Goal: Task Accomplishment & Management: Use online tool/utility

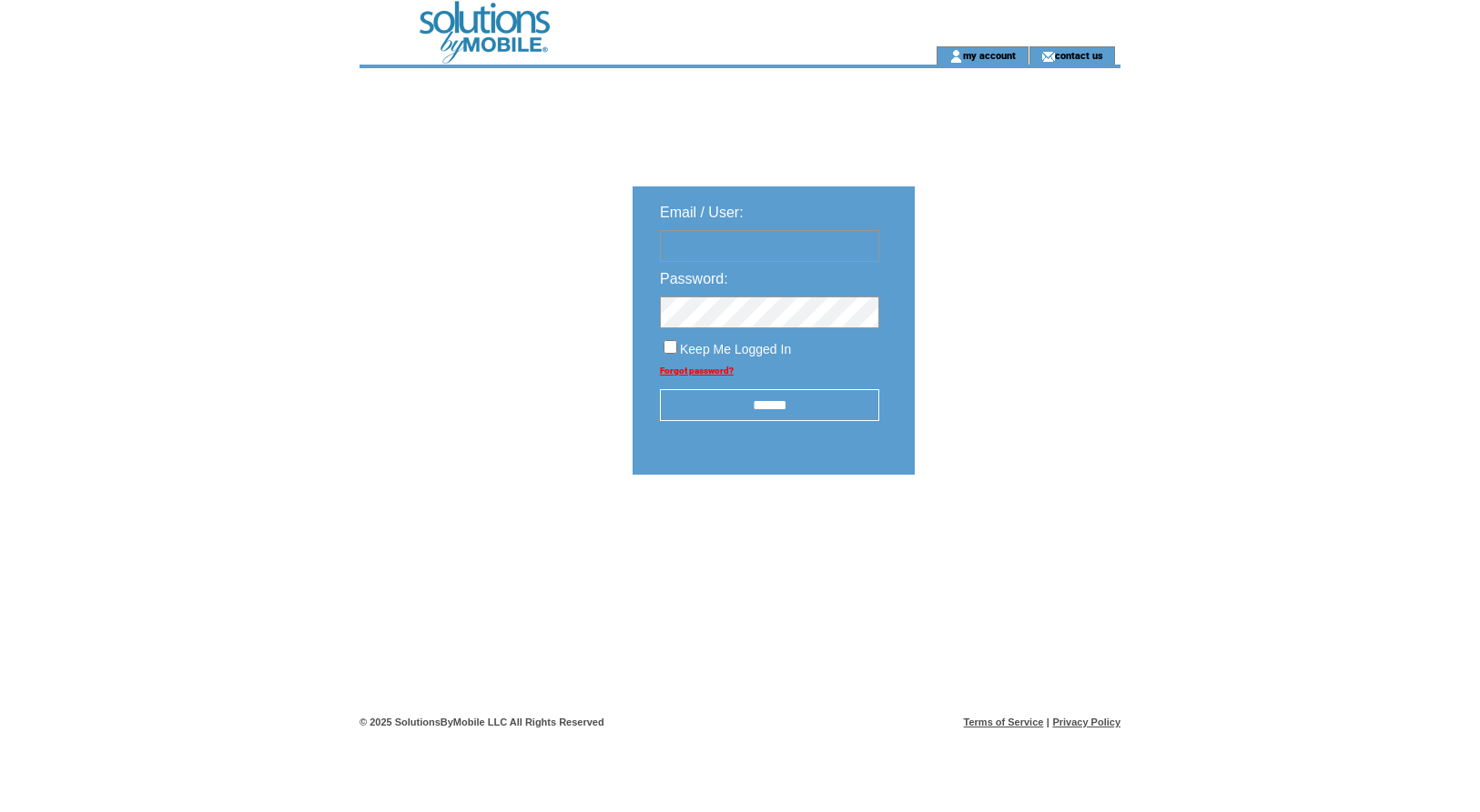
type input "*******"
click at [781, 407] on input "******" at bounding box center [770, 406] width 220 height 32
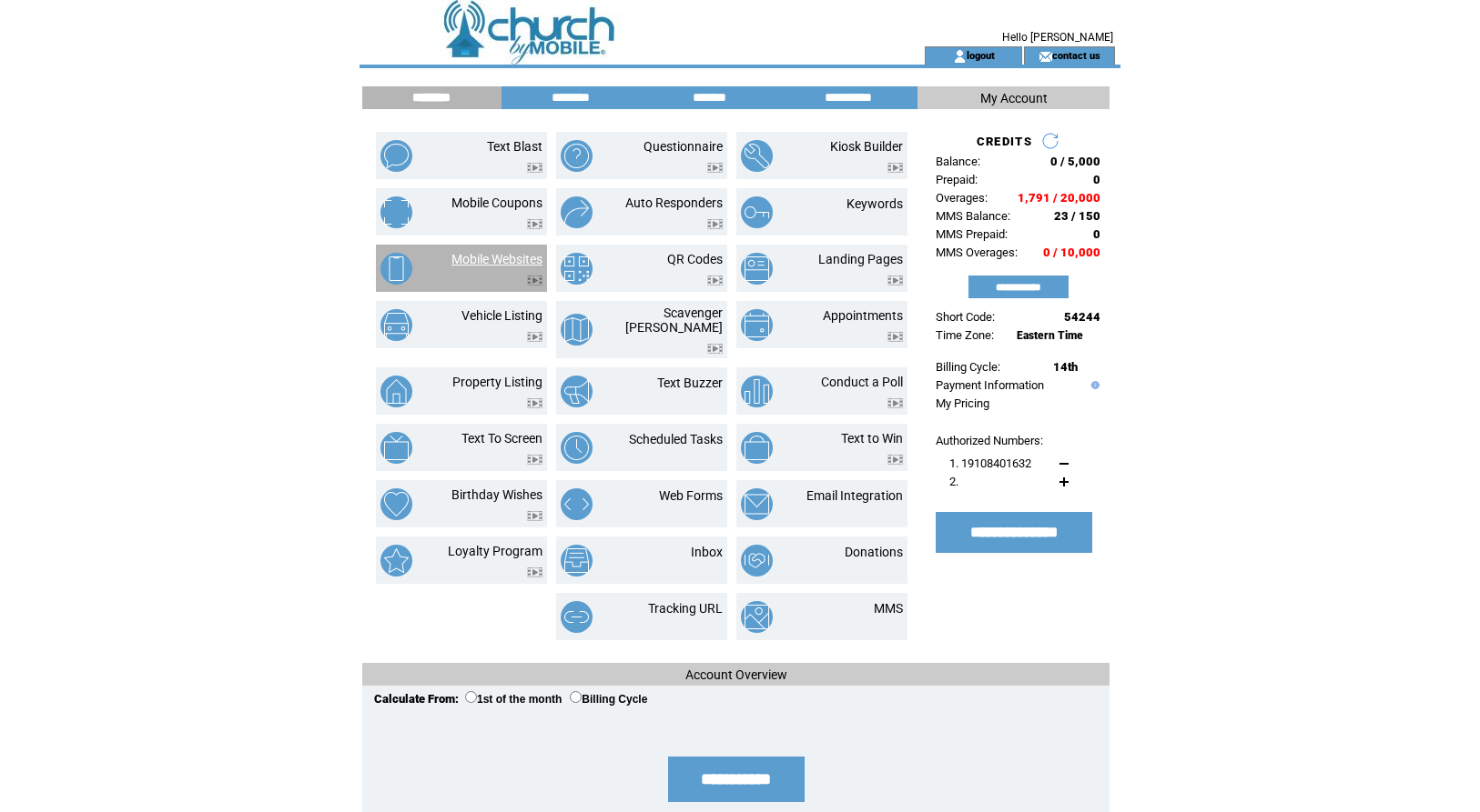
click at [476, 257] on link "Mobile Websites" at bounding box center [497, 259] width 91 height 15
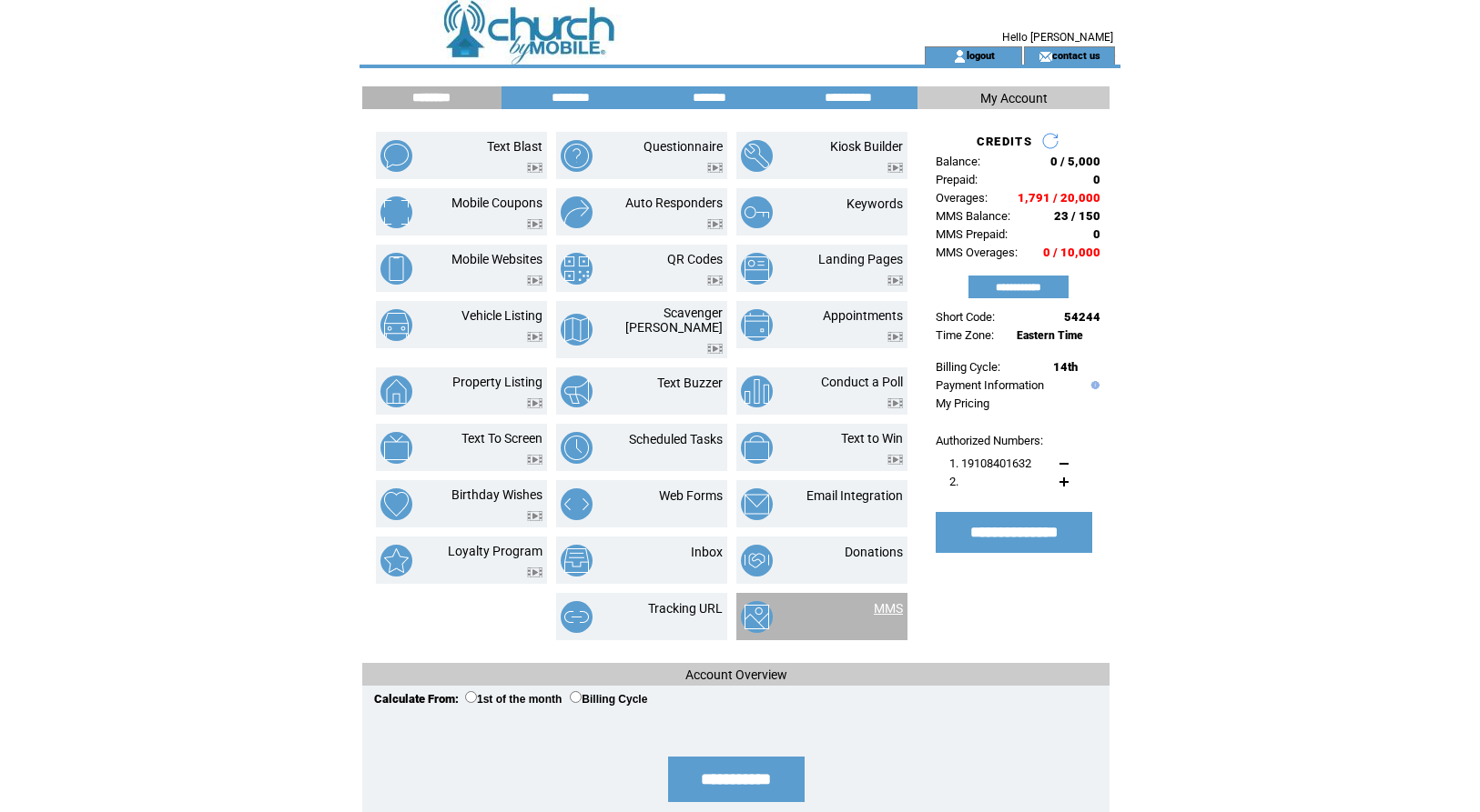
click at [887, 602] on link "MMS" at bounding box center [887, 609] width 29 height 15
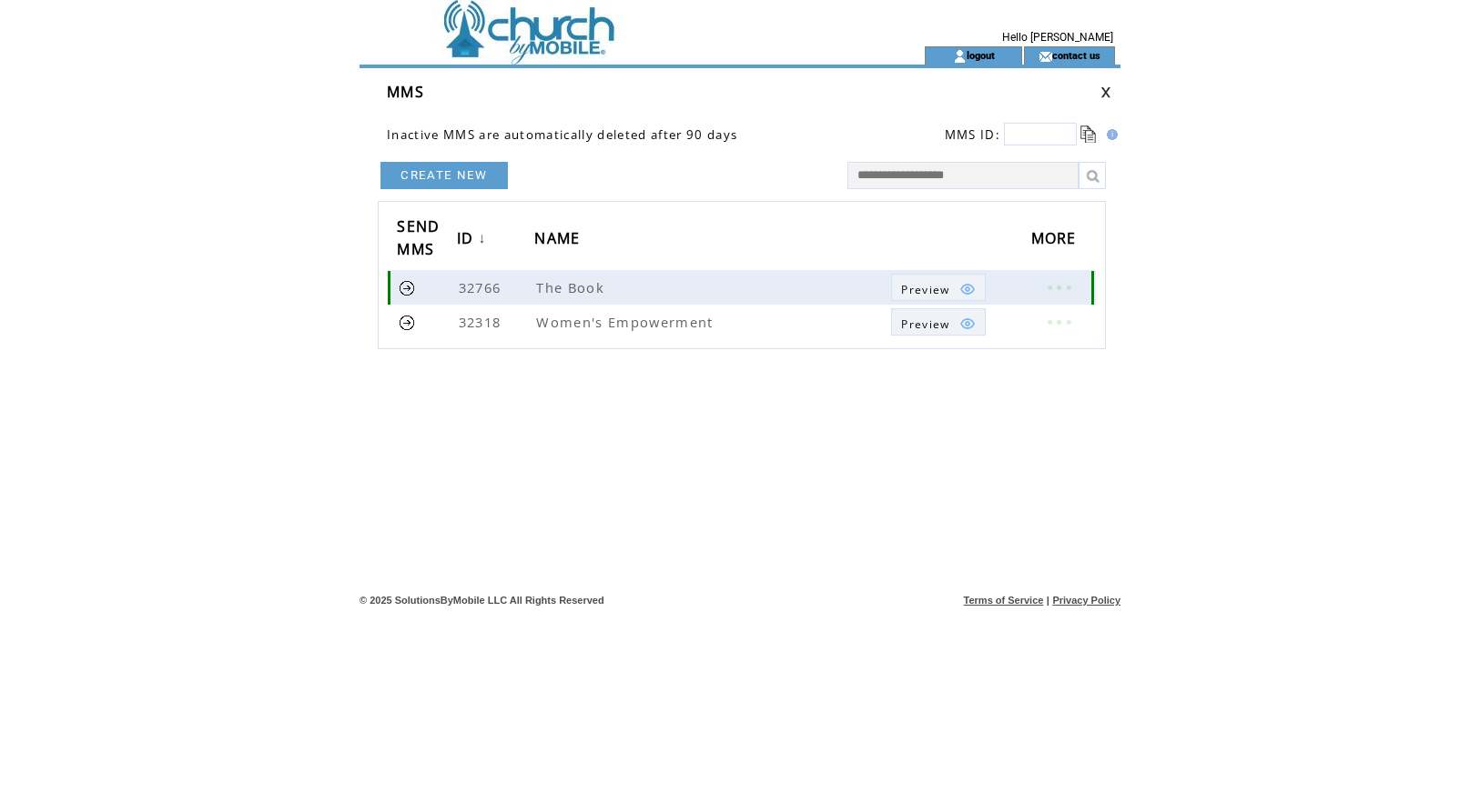
click at [406, 287] on link at bounding box center [407, 287] width 17 height 17
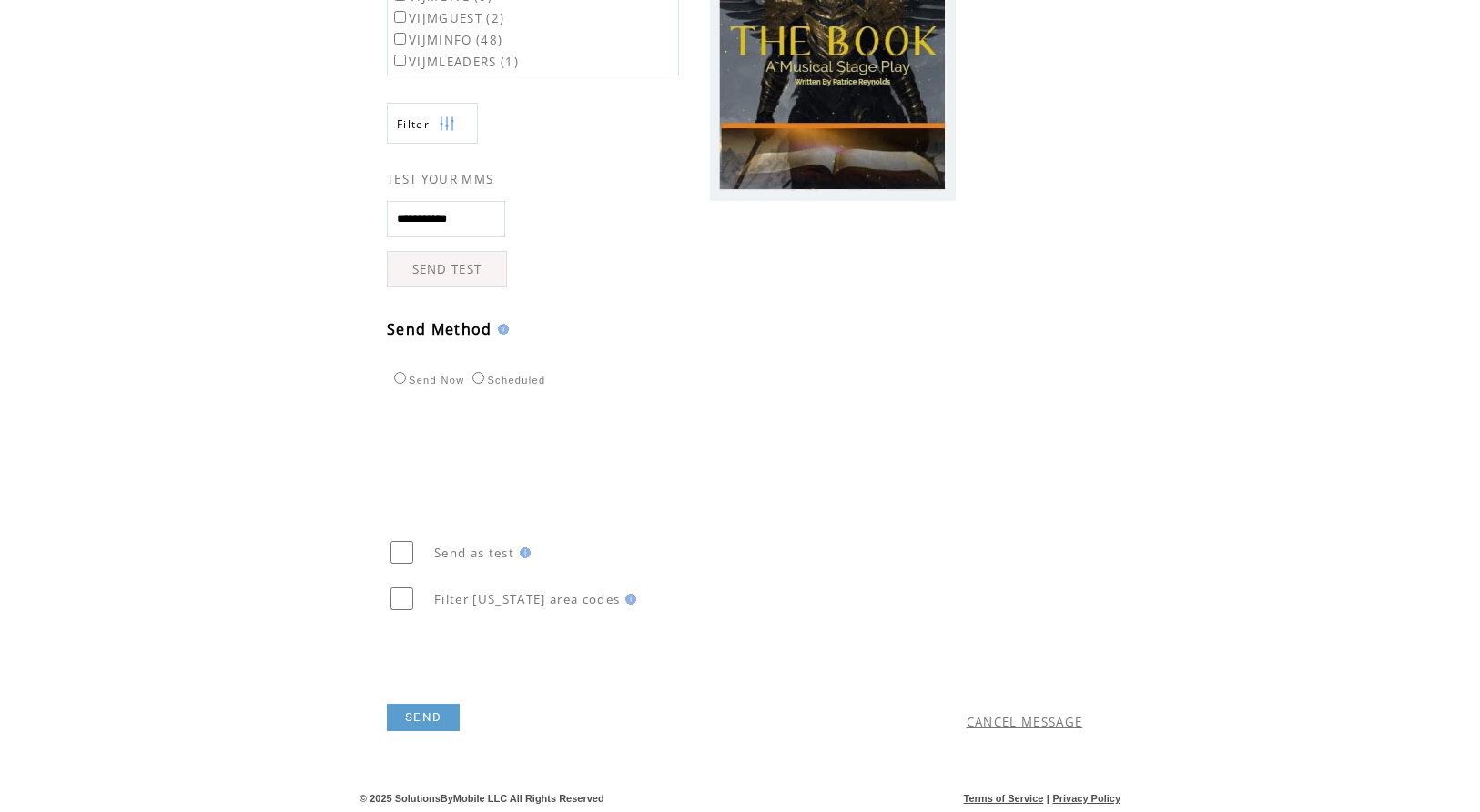
scroll to position [346, 0]
click at [425, 711] on link "SEND" at bounding box center [424, 716] width 73 height 27
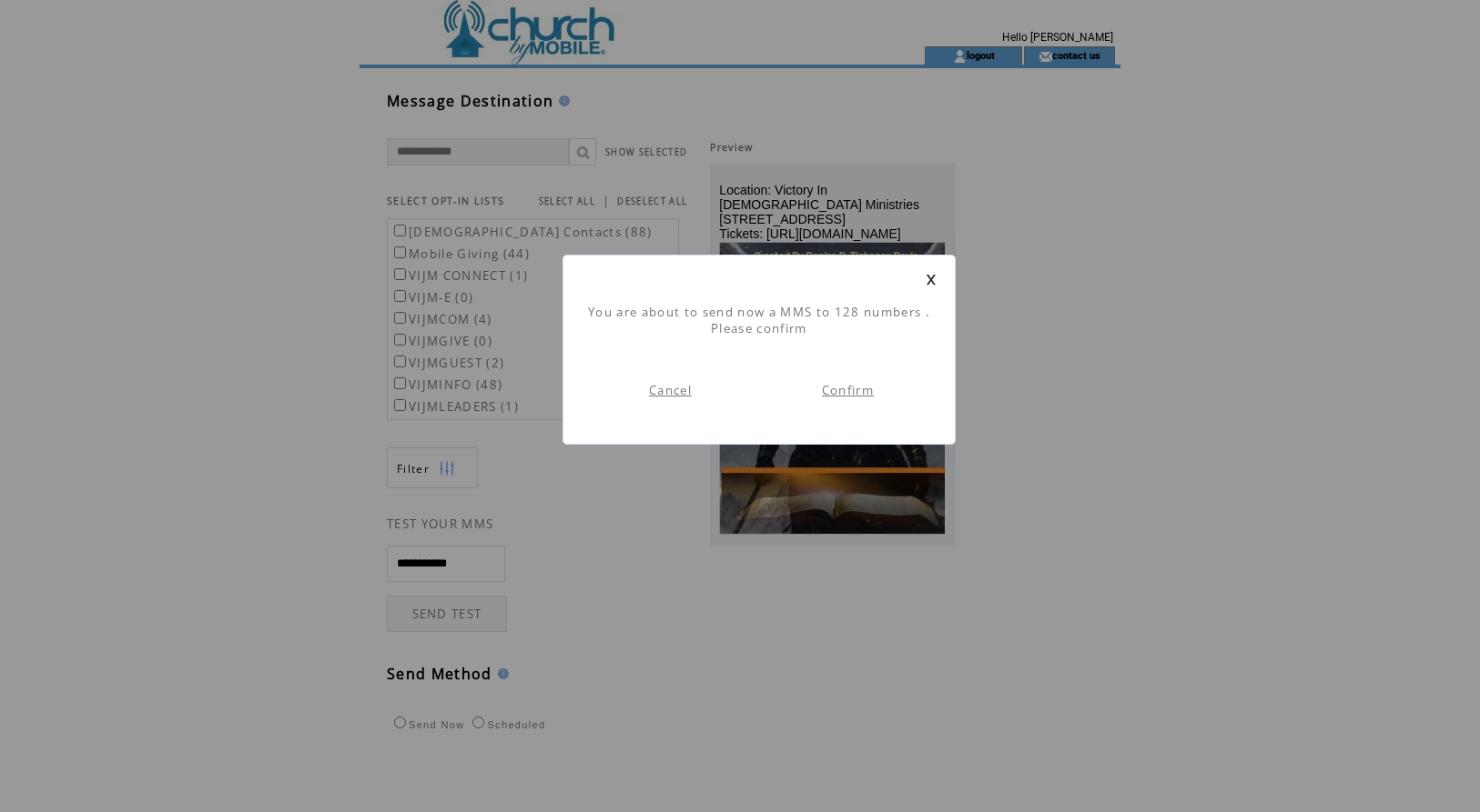
scroll to position [1, 0]
click at [855, 393] on link "Confirm" at bounding box center [847, 390] width 52 height 16
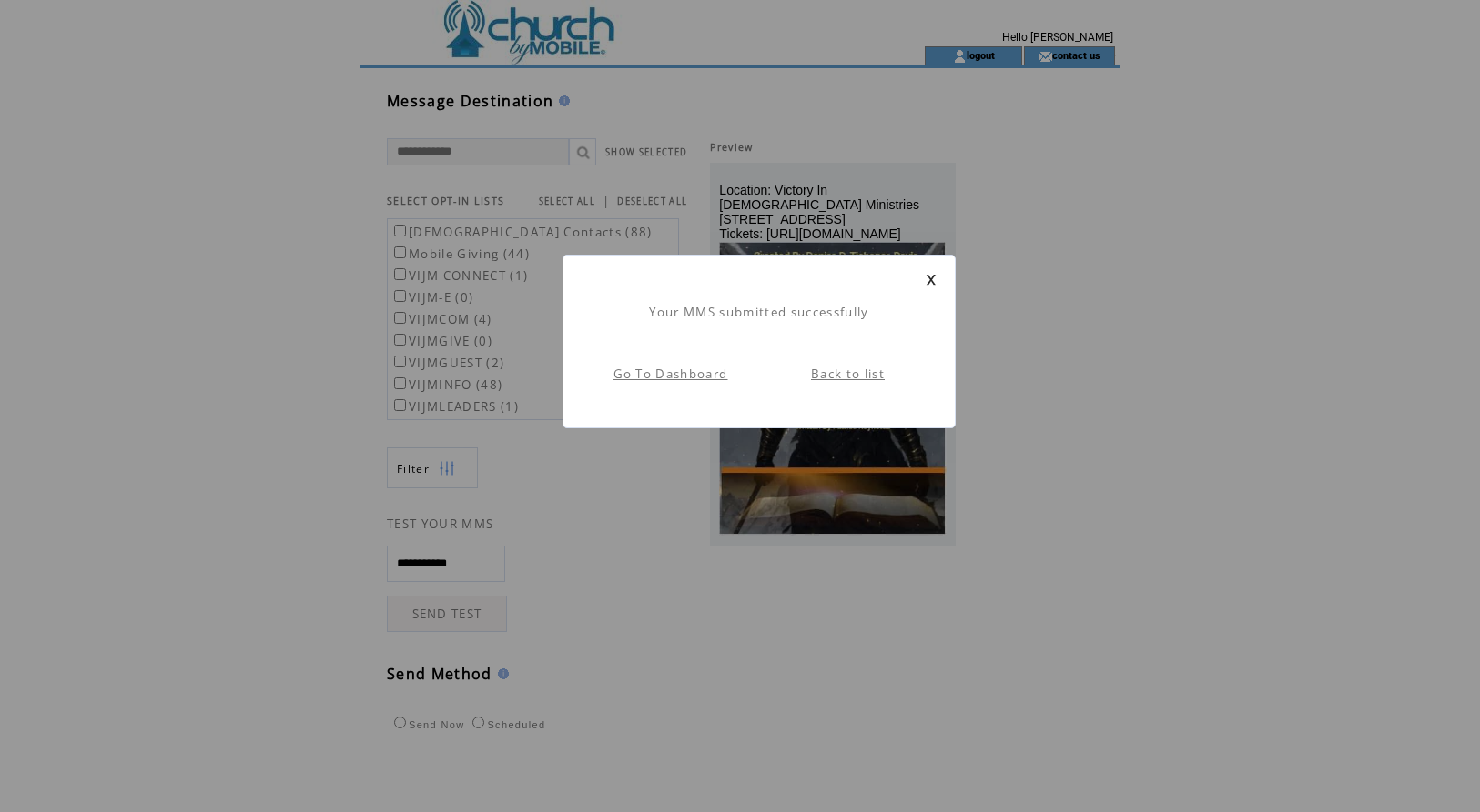
scroll to position [1, 0]
click at [932, 281] on link at bounding box center [932, 280] width 11 height 12
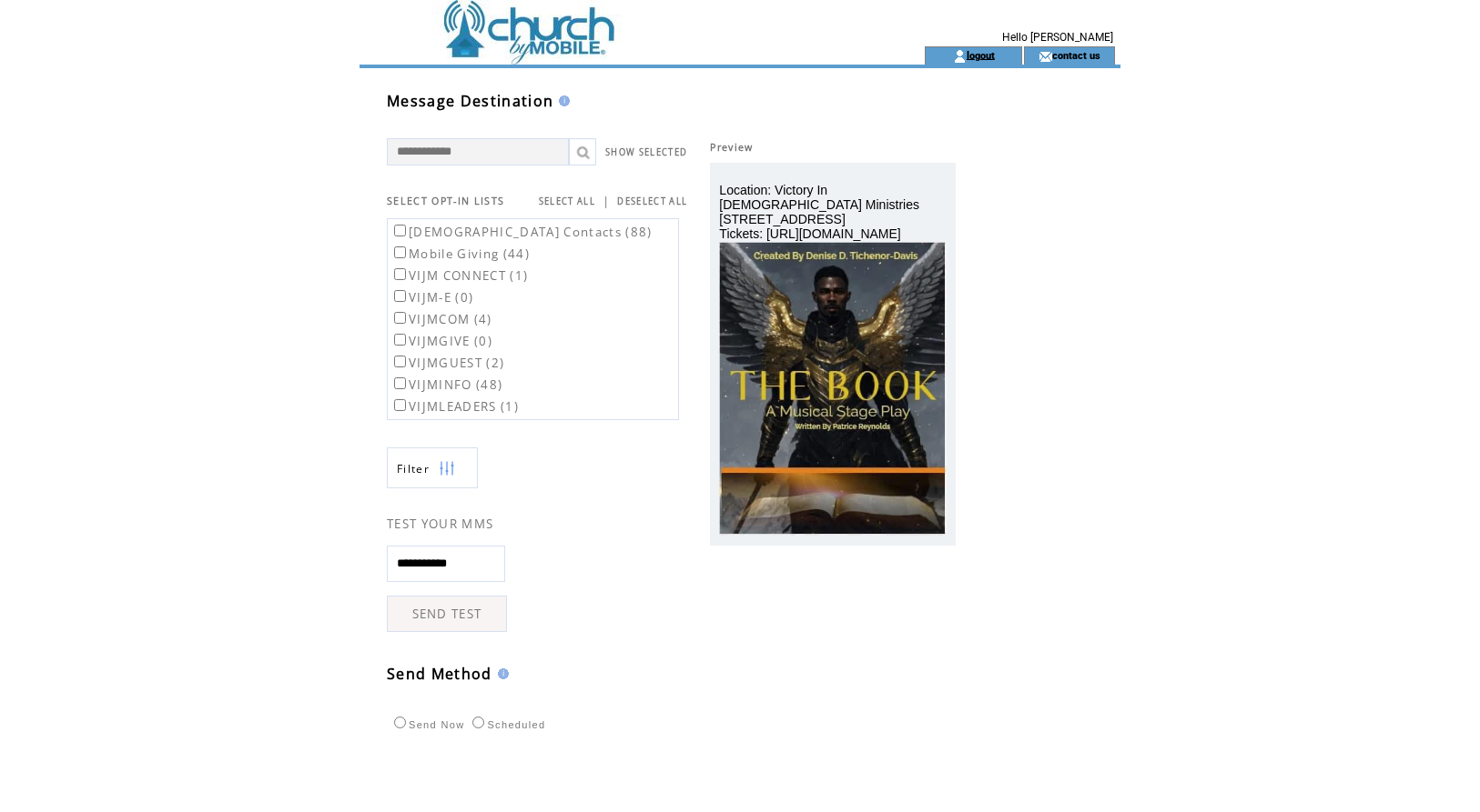
click at [990, 55] on link "logout" at bounding box center [980, 54] width 28 height 12
